Goal: Information Seeking & Learning: Learn about a topic

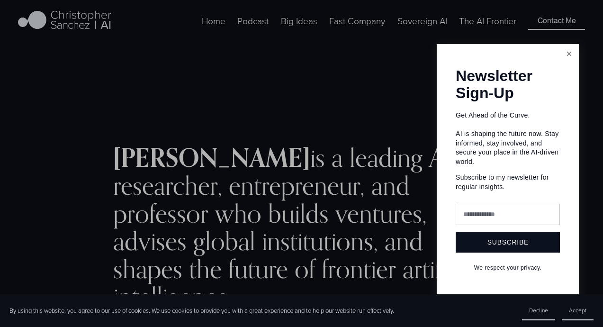
click at [572, 51] on link "Close" at bounding box center [569, 53] width 17 height 17
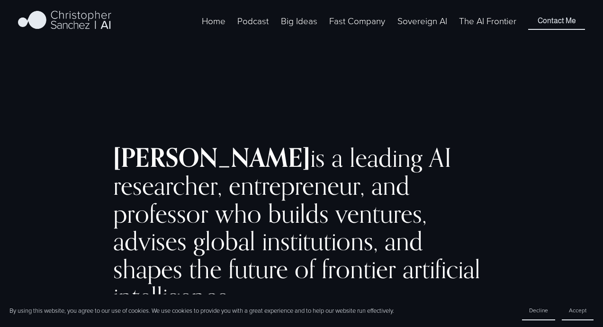
click at [302, 24] on span "Big Ideas" at bounding box center [299, 21] width 36 height 13
click at [0, 0] on span "BI 2024" at bounding box center [0, 0] width 0 height 0
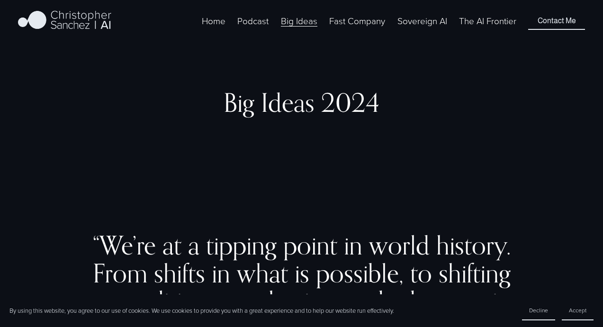
click at [0, 0] on span "Fast Company [GEOGRAPHIC_DATA] - English" at bounding box center [0, 0] width 0 height 0
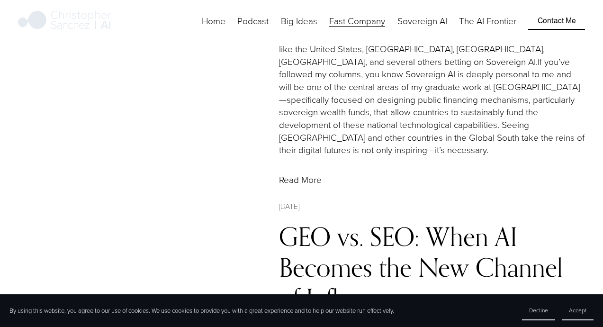
scroll to position [426, 0]
